Goal: Communication & Community: Answer question/provide support

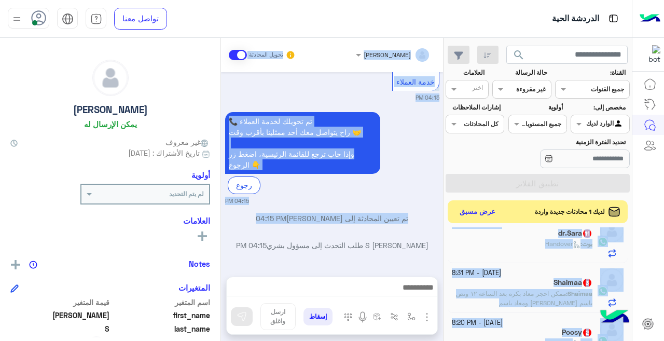
scroll to position [138, 0]
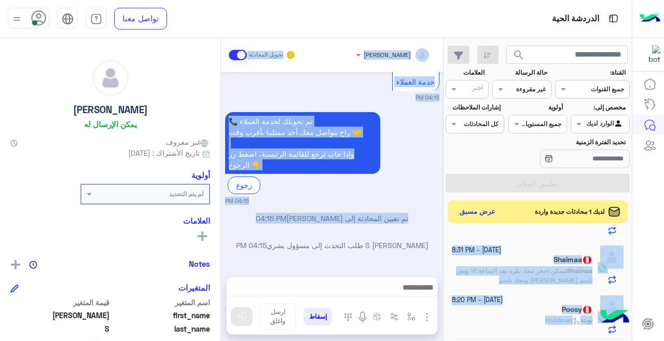
click at [417, 253] on div "[PERSON_NAME] S طلب التحدث إلى مسؤول بشري 04:15 PM" at bounding box center [332, 249] width 214 height 19
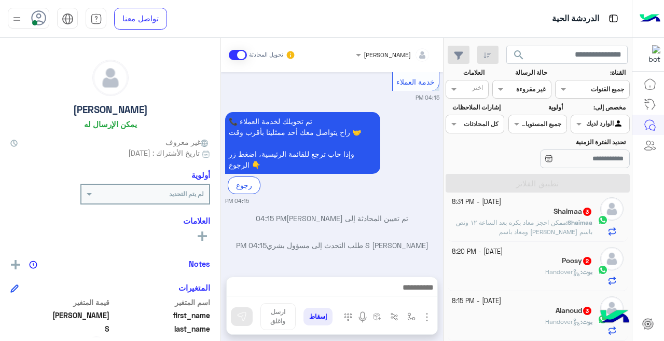
scroll to position [5, 0]
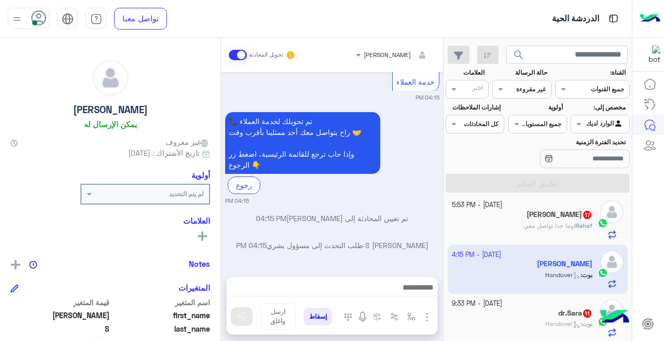
click at [477, 233] on div "Rahaf : وما حدا تواصل معي" at bounding box center [522, 230] width 141 height 18
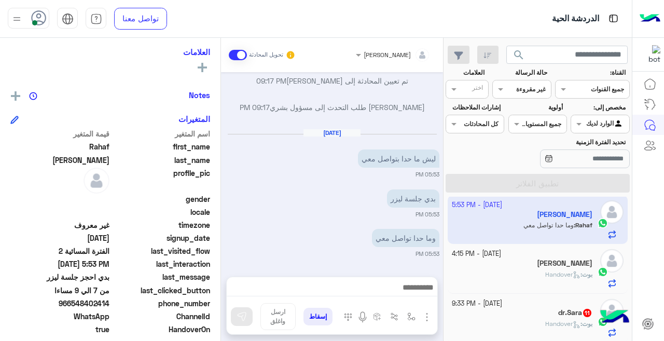
scroll to position [174, 0]
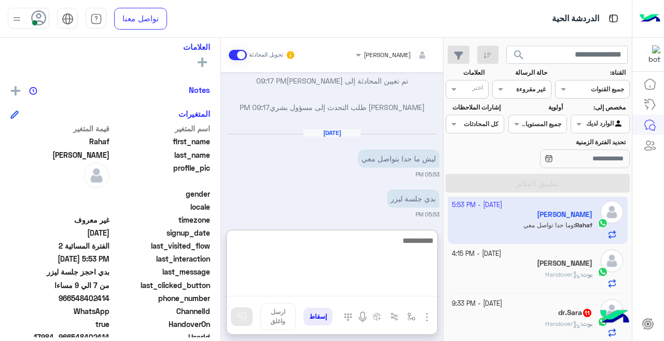
click at [326, 291] on textarea at bounding box center [332, 265] width 211 height 62
type textarea "**********"
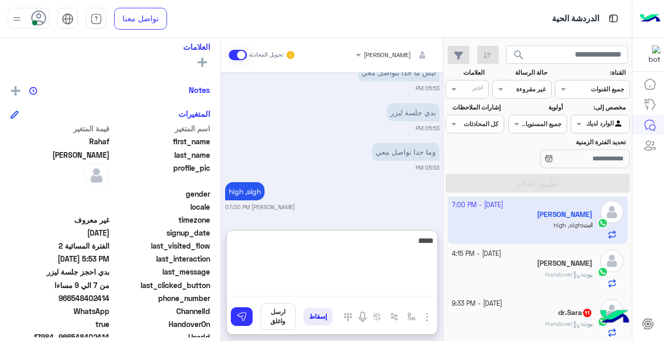
scroll to position [495, 0]
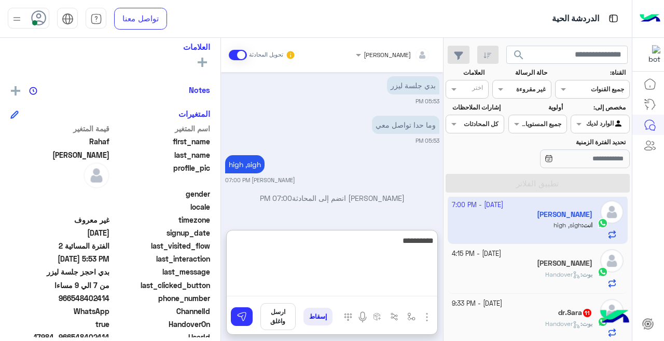
type textarea "**********"
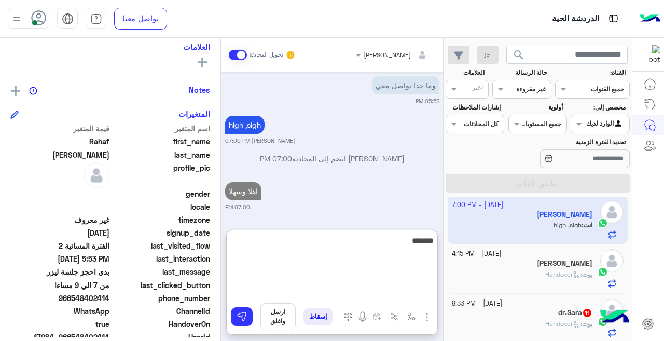
type textarea "********"
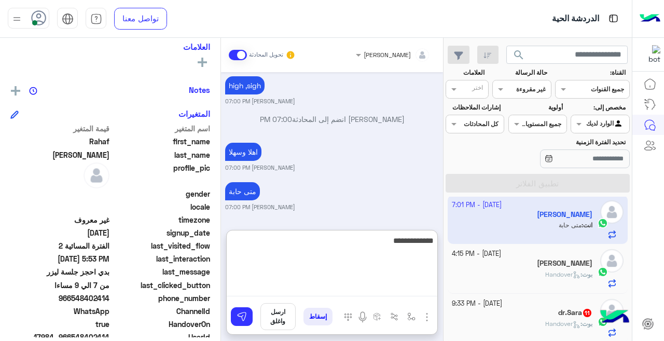
type textarea "**********"
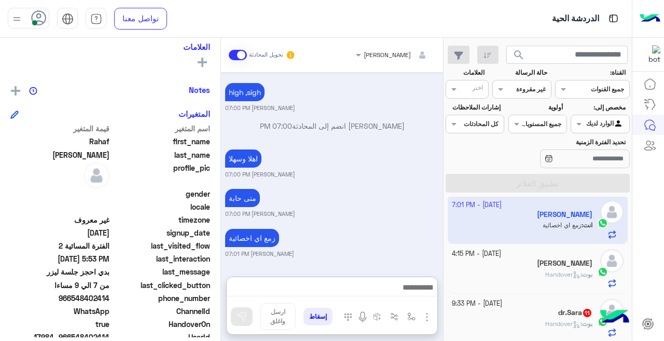
click at [535, 272] on div "بوت : Handover" at bounding box center [522, 279] width 141 height 18
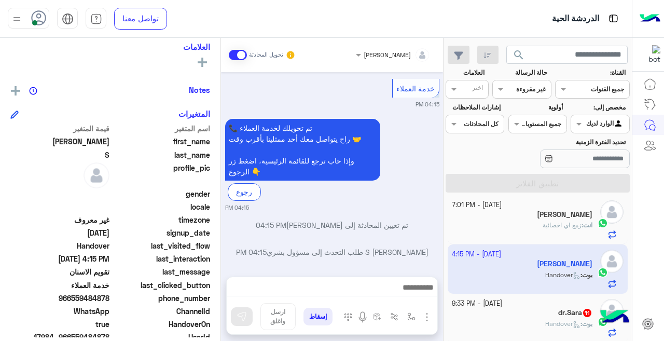
scroll to position [457, 0]
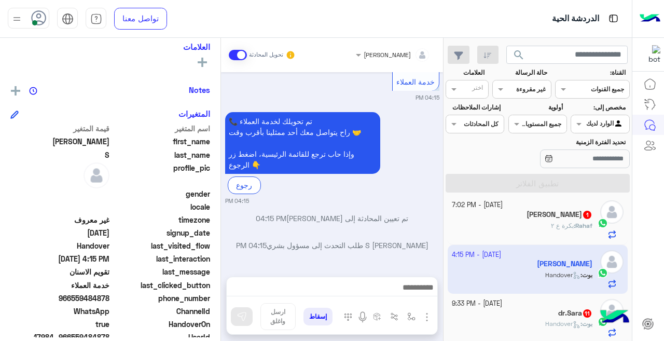
click at [497, 226] on div "Rahaf : بكرة ع ٢" at bounding box center [522, 230] width 141 height 18
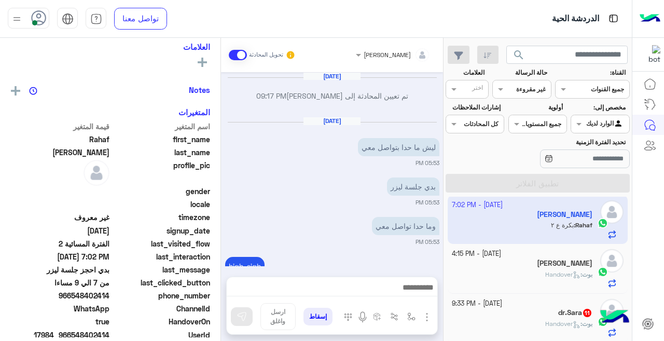
scroll to position [213, 0]
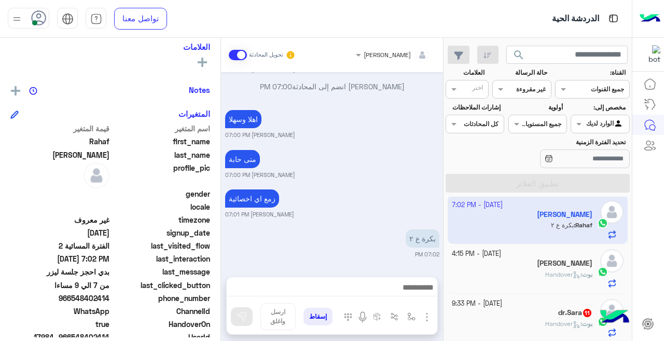
click at [504, 273] on div "بوت : Handover" at bounding box center [522, 279] width 141 height 18
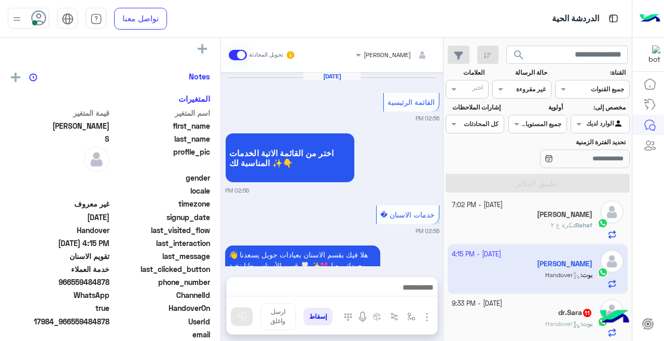
scroll to position [174, 0]
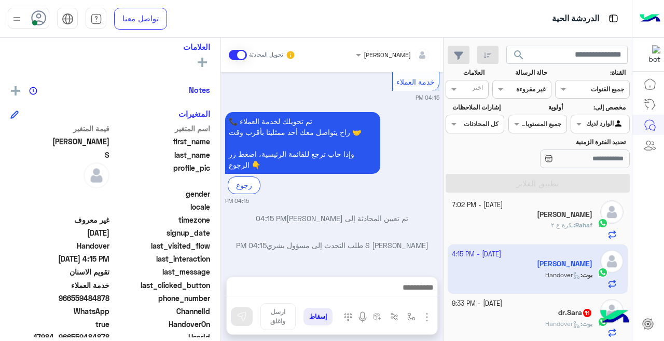
click at [546, 214] on h5 "[PERSON_NAME]" at bounding box center [564, 214] width 55 height 9
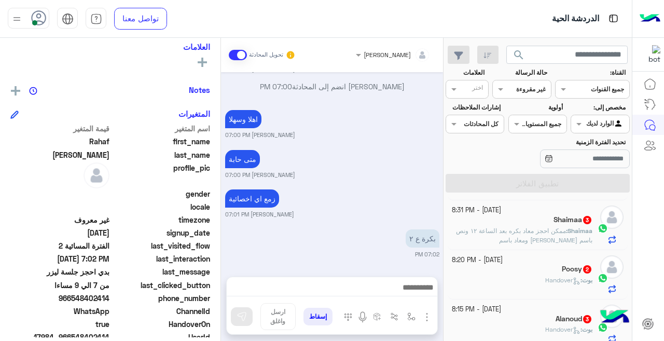
scroll to position [156, 0]
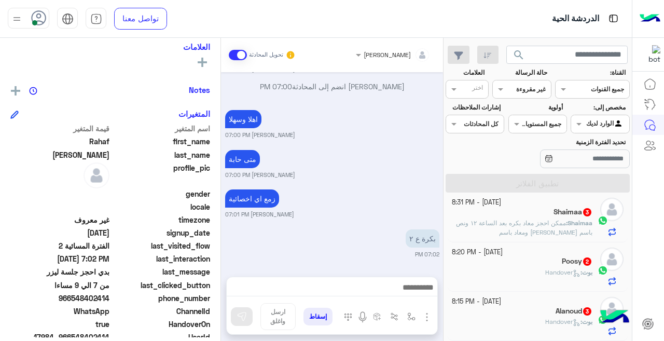
drag, startPoint x: 74, startPoint y: 296, endPoint x: 110, endPoint y: 300, distance: 36.5
click at [109, 300] on span "966548402414" at bounding box center [59, 297] width 99 height 11
copy span "548402414"
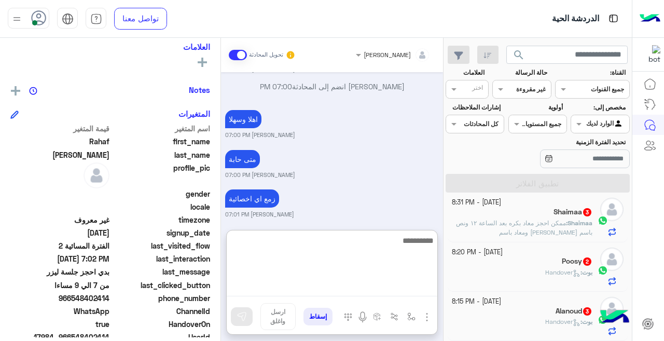
click at [279, 282] on textarea at bounding box center [332, 265] width 211 height 62
type textarea "**********"
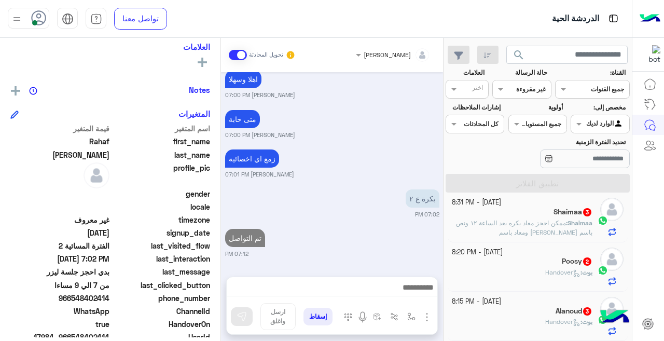
click at [533, 308] on div "Alanoud 3" at bounding box center [522, 311] width 141 height 11
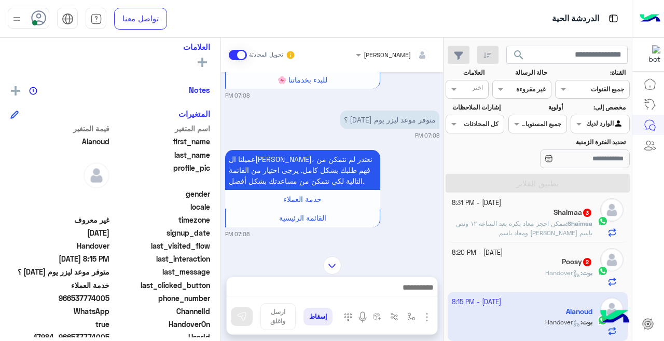
scroll to position [301, 0]
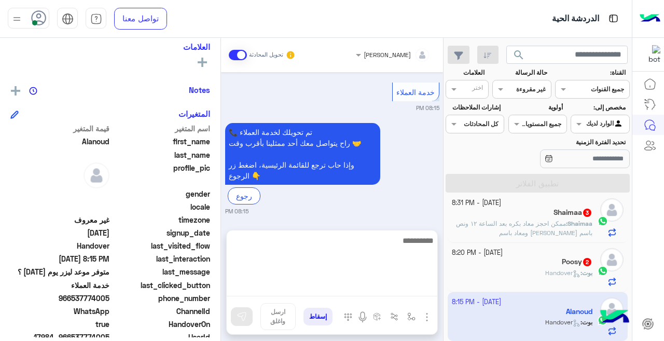
click at [290, 290] on textarea at bounding box center [332, 265] width 211 height 62
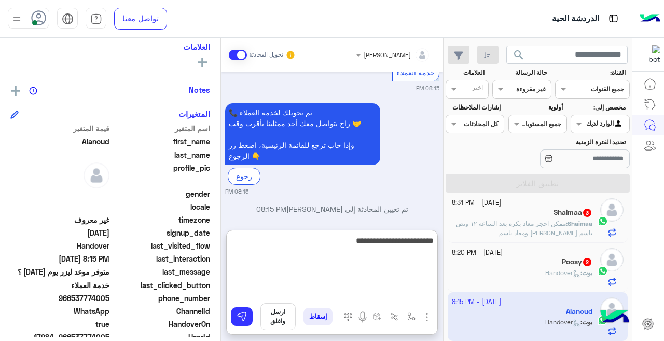
type textarea "**********"
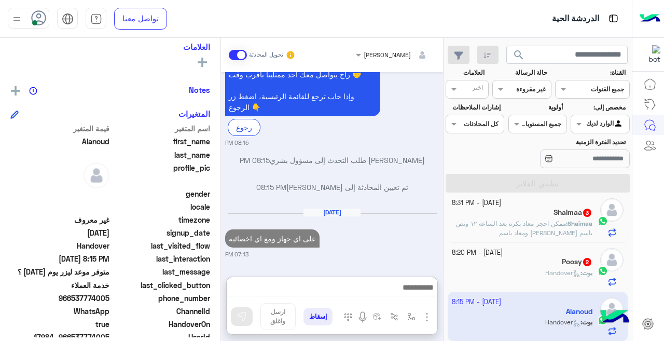
click at [545, 222] on span "ممكن احجز معاد بكره بعد الساعة ١٢ ونص باسم [PERSON_NAME] ومعاد باسم [PERSON_NAM…" at bounding box center [524, 232] width 136 height 26
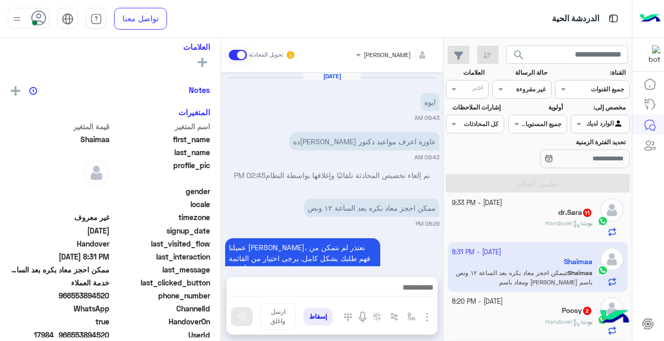
scroll to position [326, 0]
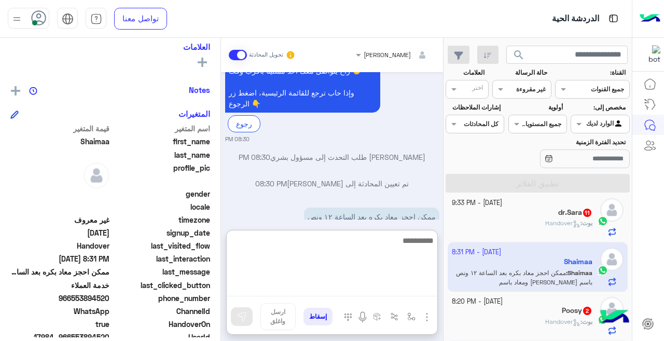
click at [354, 289] on textarea at bounding box center [332, 265] width 211 height 62
type textarea "******"
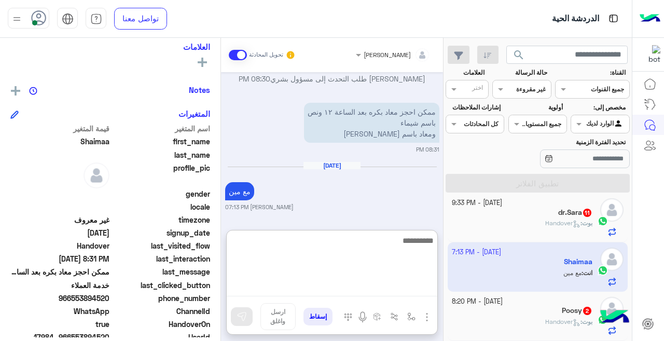
scroll to position [458, 0]
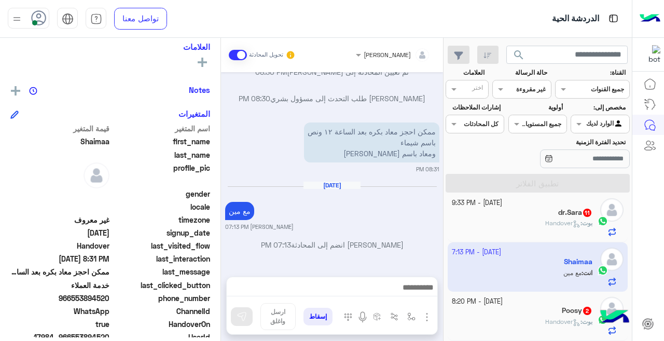
click at [512, 219] on div "بوت : Handover" at bounding box center [522, 227] width 141 height 18
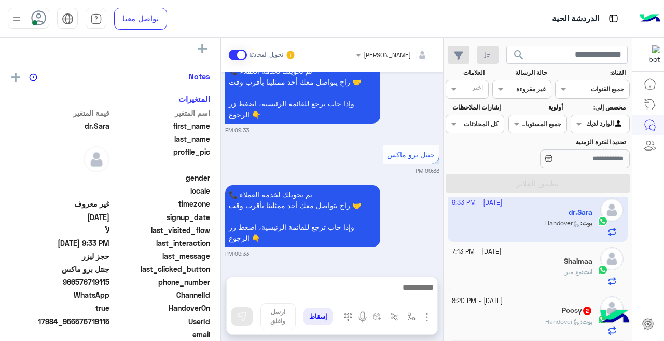
scroll to position [174, 0]
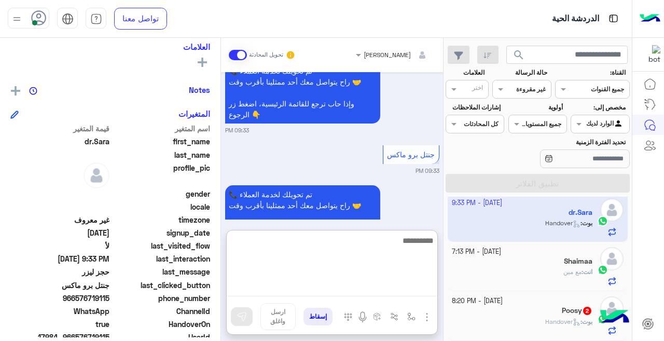
click at [366, 289] on textarea at bounding box center [332, 265] width 211 height 62
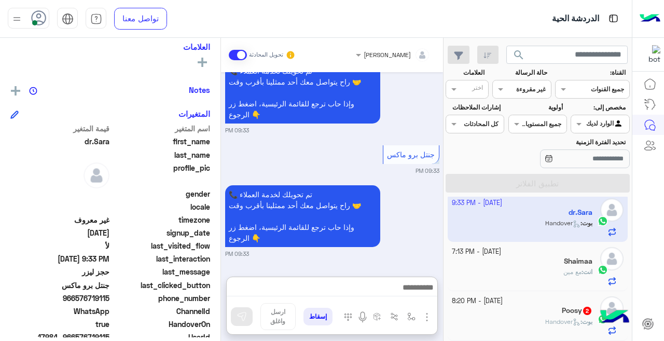
click at [548, 310] on div "Poosy 2" at bounding box center [522, 311] width 141 height 11
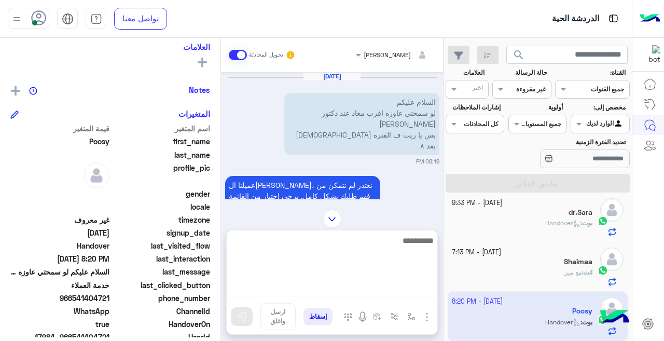
click at [402, 292] on textarea at bounding box center [332, 265] width 211 height 62
type textarea "**********"
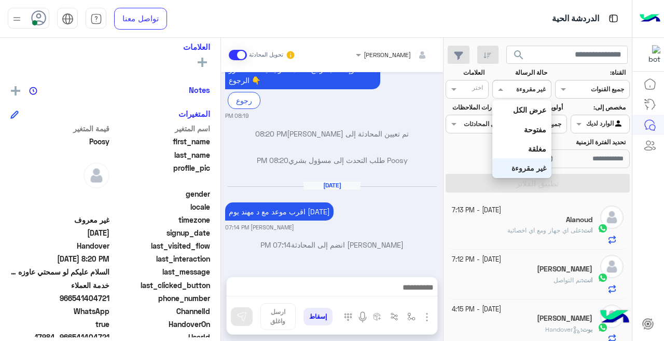
click at [534, 83] on input "text" at bounding box center [534, 87] width 24 height 9
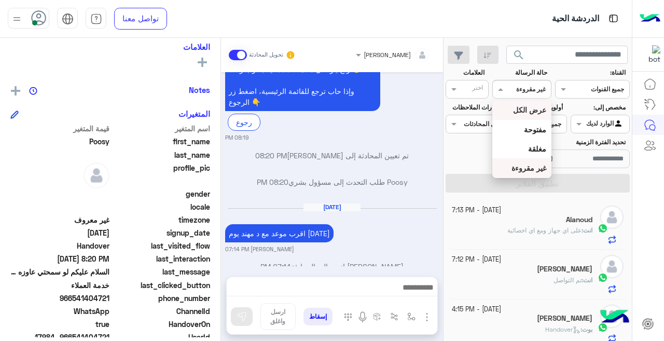
click at [523, 103] on div "عرض الكل" at bounding box center [521, 109] width 59 height 19
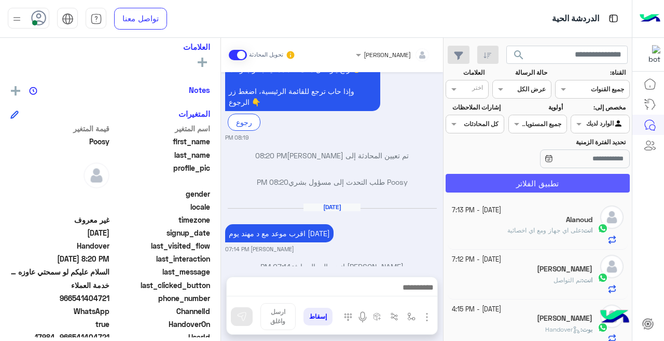
click at [542, 187] on button "تطبيق الفلاتر" at bounding box center [537, 183] width 184 height 19
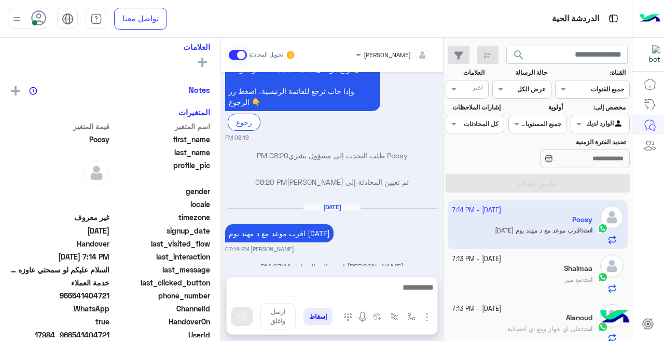
click at [525, 88] on input "text" at bounding box center [534, 87] width 24 height 9
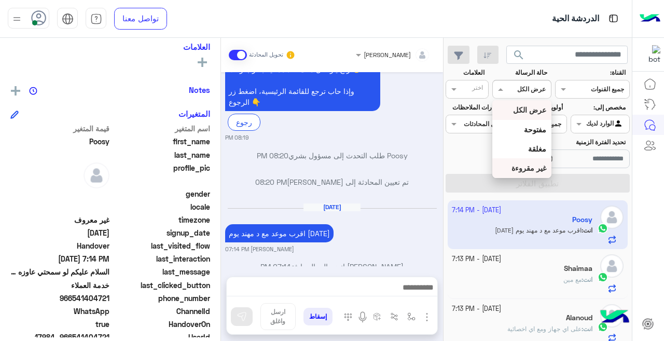
click at [527, 172] on b "غير مقروءة" at bounding box center [528, 167] width 35 height 9
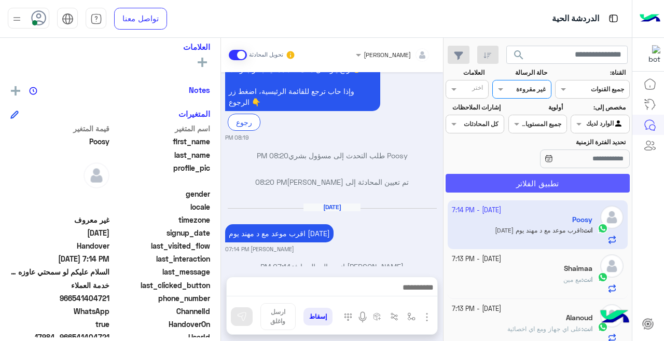
click at [503, 185] on button "تطبيق الفلاتر" at bounding box center [537, 183] width 184 height 19
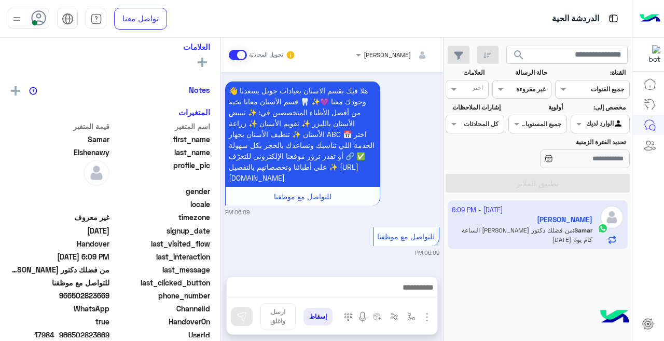
scroll to position [174, 0]
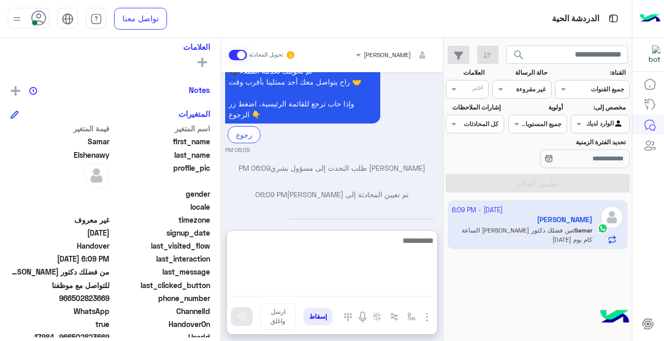
drag, startPoint x: 386, startPoint y: 282, endPoint x: 386, endPoint y: 290, distance: 8.3
click at [386, 286] on textarea at bounding box center [332, 265] width 211 height 62
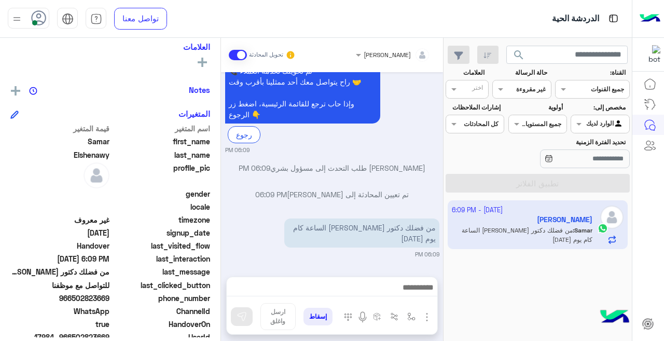
click at [465, 193] on app-inbox-users-filters "search القناة: القناه جميع القنوات حالة الرسالة القناه غير مقروءة العلامات اختر…" at bounding box center [537, 117] width 188 height 159
click at [465, 194] on app-inbox-users-filters "search القناة: القناه جميع القنوات حالة الرسالة القناه غير مقروءة العلامات اختر…" at bounding box center [537, 117] width 188 height 159
drag, startPoint x: 465, startPoint y: 194, endPoint x: 468, endPoint y: 214, distance: 19.9
click at [468, 214] on div "search القناة: القناه جميع القنوات حالة الرسالة القناه غير مقروءة العلامات اختر…" at bounding box center [537, 191] width 188 height 307
click at [468, 214] on app-inbox-user "[DATE] - 6:09 PM [PERSON_NAME] : من فضلك دكتور [PERSON_NAME] الساعة كام يوم [DA…" at bounding box center [538, 224] width 180 height 49
